Goal: Information Seeking & Learning: Learn about a topic

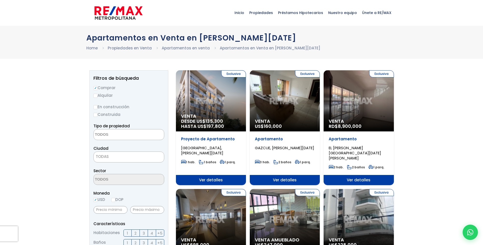
click at [114, 135] on textarea "Search" at bounding box center [118, 134] width 49 height 11
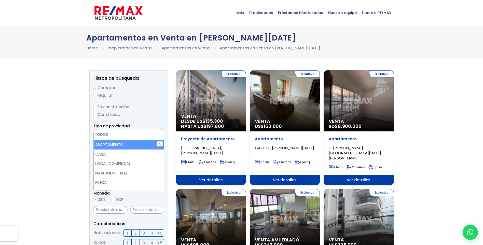
click at [110, 146] on li "APARTAMENTO" at bounding box center [129, 144] width 70 height 9
select select "apartment"
click at [160, 146] on button "✕" at bounding box center [160, 143] width 6 height 5
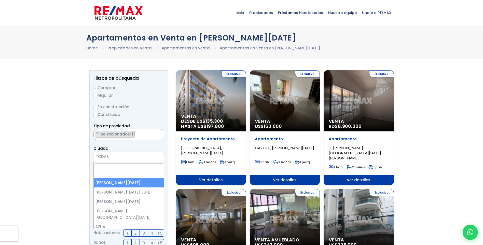
click at [103, 156] on span "TODAS" at bounding box center [102, 156] width 13 height 5
select select "1"
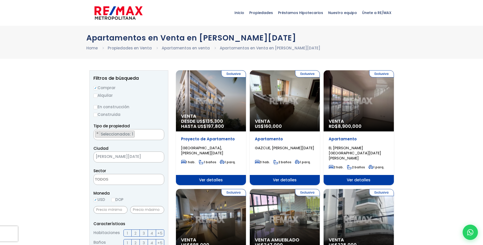
click at [107, 181] on textarea "Search" at bounding box center [118, 179] width 49 height 11
type textarea "quis"
click at [113, 189] on li "QUISQUEYA" at bounding box center [129, 189] width 70 height 9
select select "154"
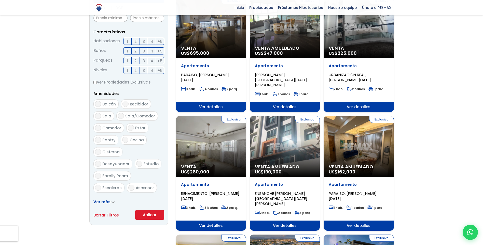
scroll to position [204, 0]
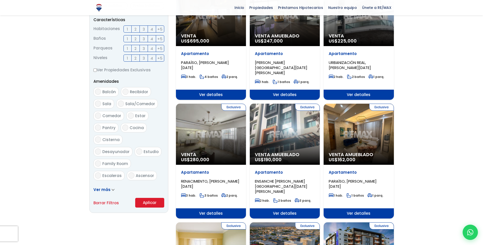
click at [150, 203] on button "Aplicar" at bounding box center [149, 203] width 29 height 10
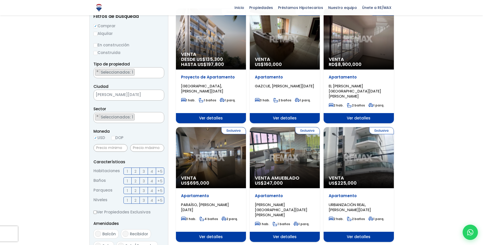
scroll to position [41, 0]
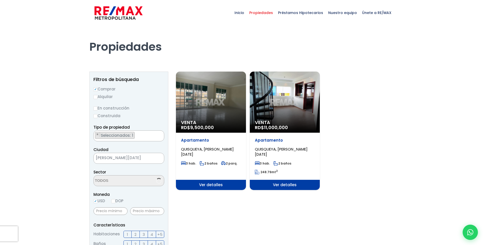
select select "154"
click at [208, 185] on span "Ver detalles" at bounding box center [211, 185] width 70 height 10
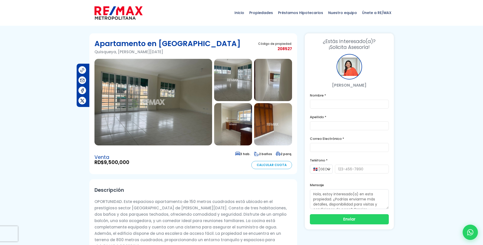
click at [118, 90] on img at bounding box center [153, 102] width 118 height 87
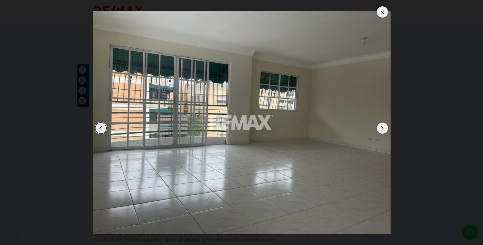
click at [382, 129] on div "Next slide" at bounding box center [382, 127] width 11 height 11
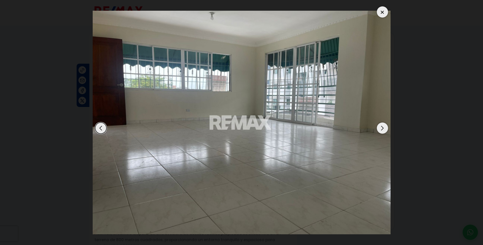
click at [382, 129] on div "Next slide" at bounding box center [382, 127] width 11 height 11
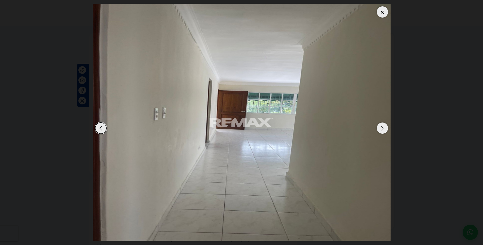
click at [381, 129] on div "Next slide" at bounding box center [382, 127] width 11 height 11
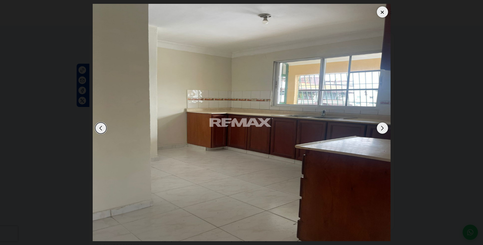
click at [381, 129] on div "Next slide" at bounding box center [382, 127] width 11 height 11
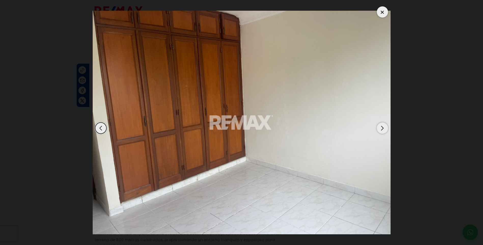
click at [378, 128] on div "Next slide" at bounding box center [382, 127] width 11 height 11
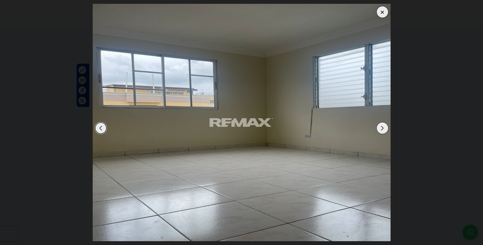
click at [378, 128] on div "Next slide" at bounding box center [382, 127] width 11 height 11
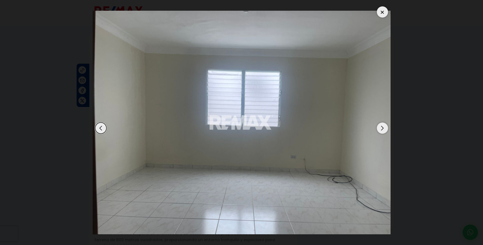
click at [378, 128] on div "Next slide" at bounding box center [382, 127] width 11 height 11
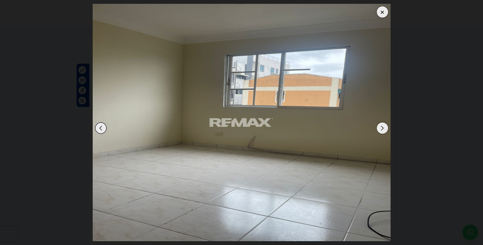
click at [378, 128] on div "Next slide" at bounding box center [382, 127] width 11 height 11
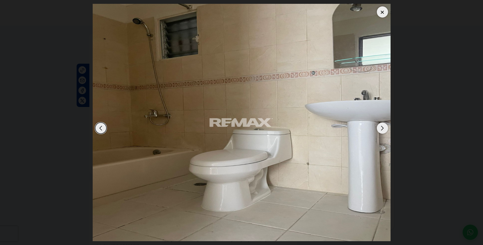
click at [378, 128] on div "Next slide" at bounding box center [382, 127] width 11 height 11
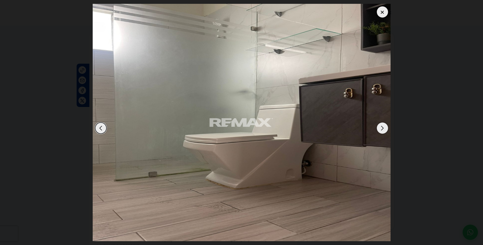
click at [378, 128] on div "Next slide" at bounding box center [382, 127] width 11 height 11
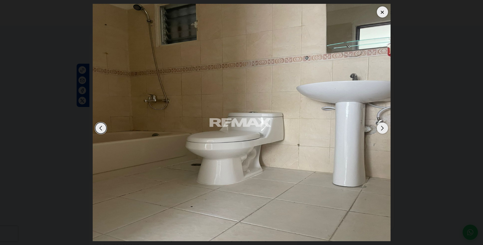
click at [378, 128] on div "Next slide" at bounding box center [382, 127] width 11 height 11
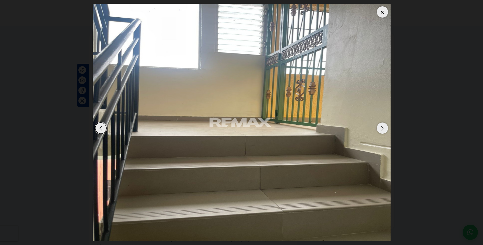
click at [378, 128] on div "Next slide" at bounding box center [382, 127] width 11 height 11
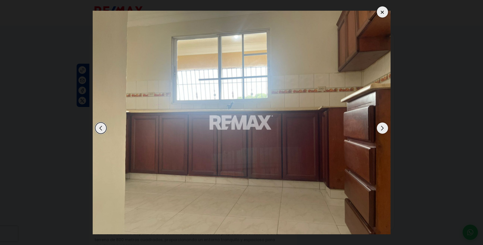
click at [378, 128] on div "Next slide" at bounding box center [382, 127] width 11 height 11
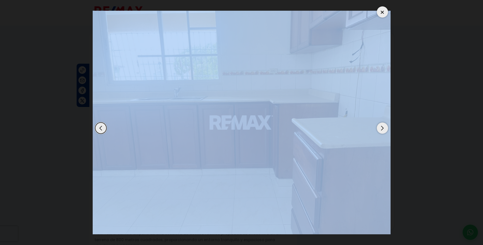
click at [378, 128] on div "Next slide" at bounding box center [382, 127] width 11 height 11
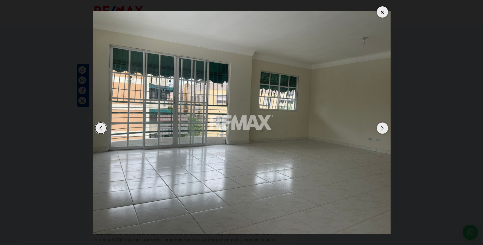
click at [378, 128] on div "Next slide" at bounding box center [382, 127] width 11 height 11
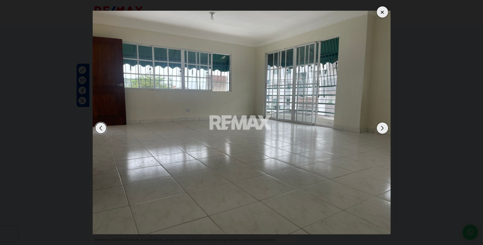
click at [378, 128] on div "Next slide" at bounding box center [382, 127] width 11 height 11
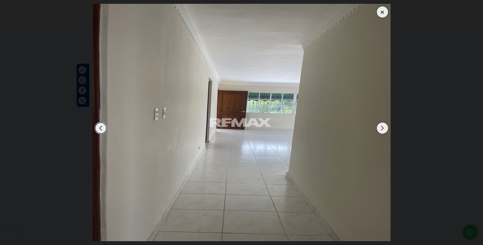
click at [380, 10] on div at bounding box center [382, 11] width 11 height 11
